Goal: Check status: Check status

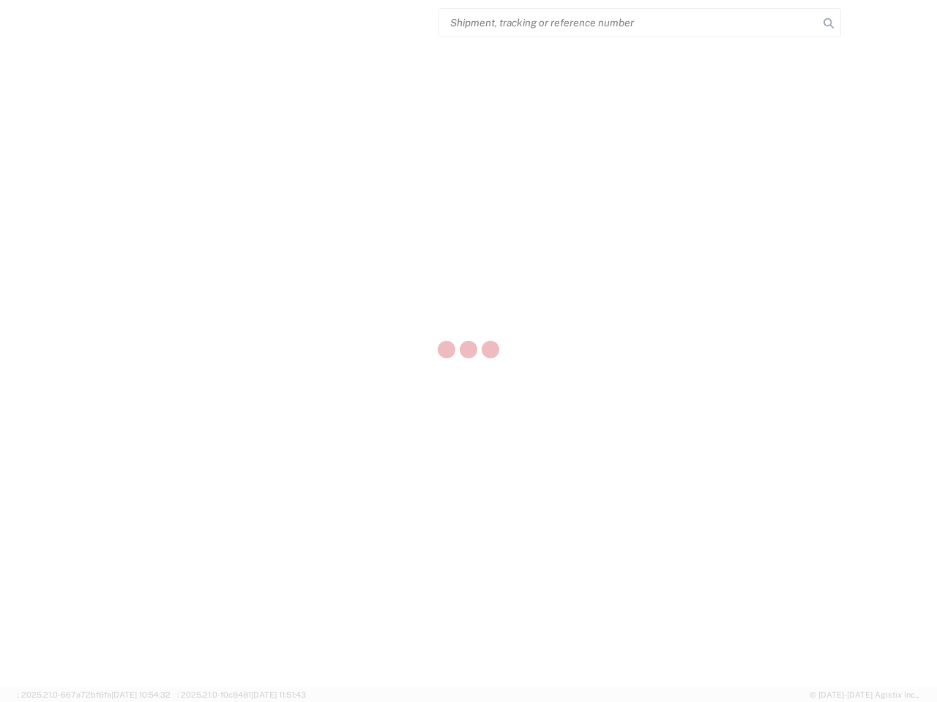
select select "US"
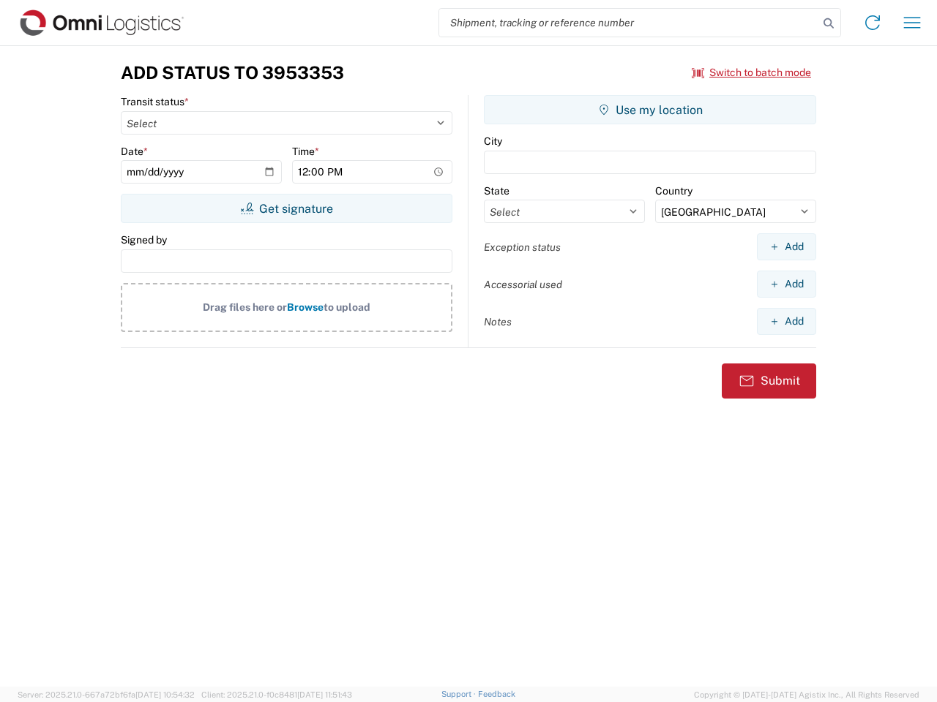
click at [629, 23] on input "search" at bounding box center [628, 23] width 379 height 28
click at [828, 23] on icon at bounding box center [828, 23] width 20 height 20
click at [872, 23] on icon at bounding box center [871, 22] width 23 height 23
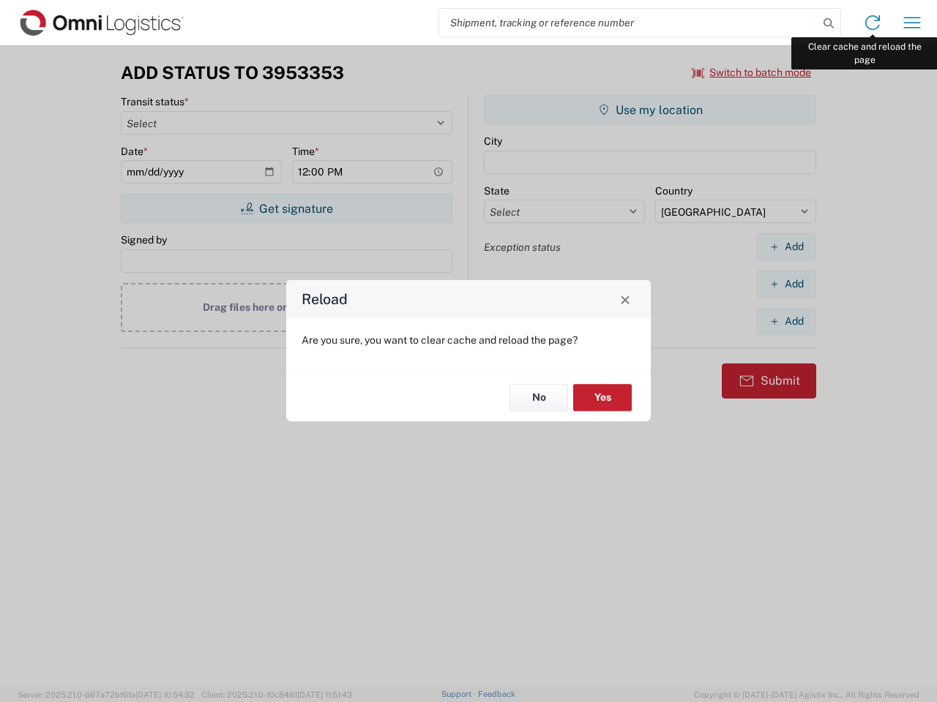
click at [912, 23] on div "Reload Are you sure, you want to clear cache and reload the page? No Yes" at bounding box center [468, 351] width 937 height 702
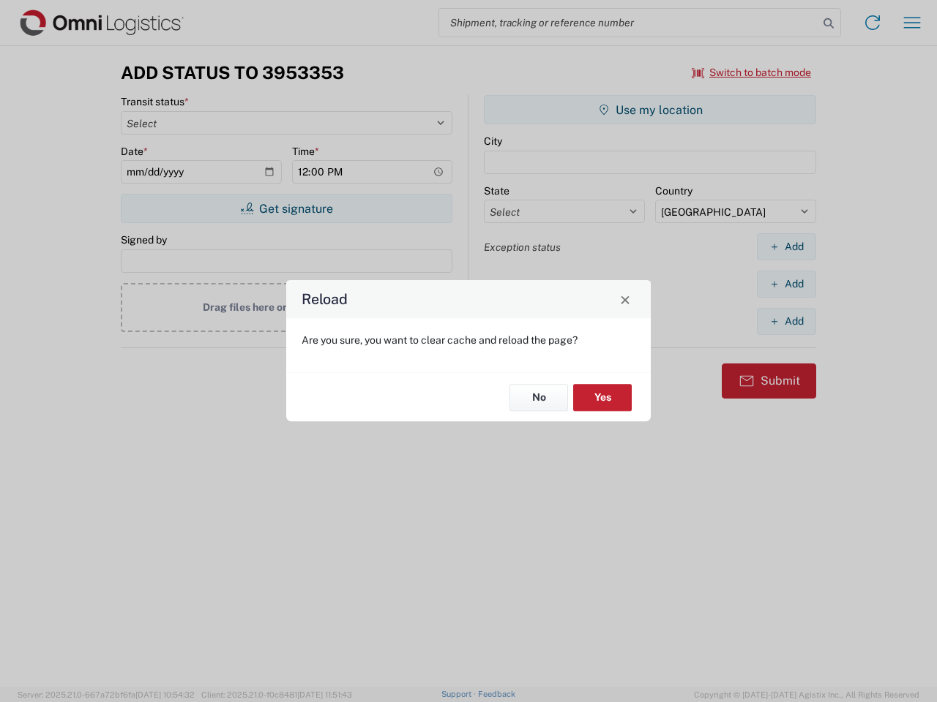
click at [751, 72] on div "Reload Are you sure, you want to clear cache and reload the page? No Yes" at bounding box center [468, 351] width 937 height 702
click at [286, 209] on div "Reload Are you sure, you want to clear cache and reload the page? No Yes" at bounding box center [468, 351] width 937 height 702
click at [650, 110] on div "Reload Are you sure, you want to clear cache and reload the page? No Yes" at bounding box center [468, 351] width 937 height 702
click at [786, 247] on div "Reload Are you sure, you want to clear cache and reload the page? No Yes" at bounding box center [468, 351] width 937 height 702
click at [786, 284] on div "Reload Are you sure, you want to clear cache and reload the page? No Yes" at bounding box center [468, 351] width 937 height 702
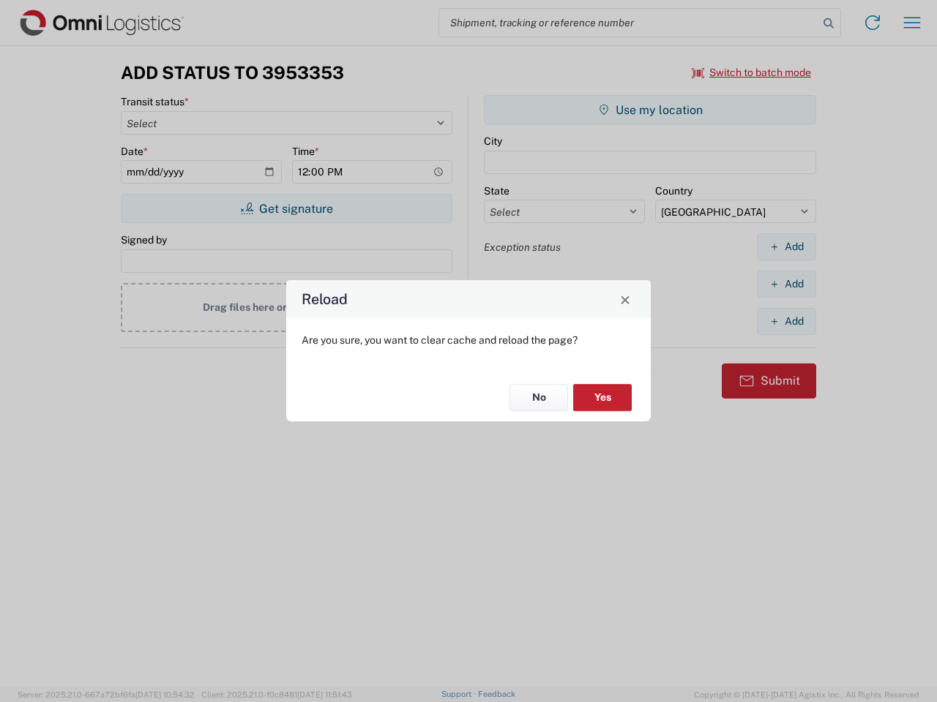
click at [786, 321] on div "Reload Are you sure, you want to clear cache and reload the page? No Yes" at bounding box center [468, 351] width 937 height 702
